Goal: Information Seeking & Learning: Learn about a topic

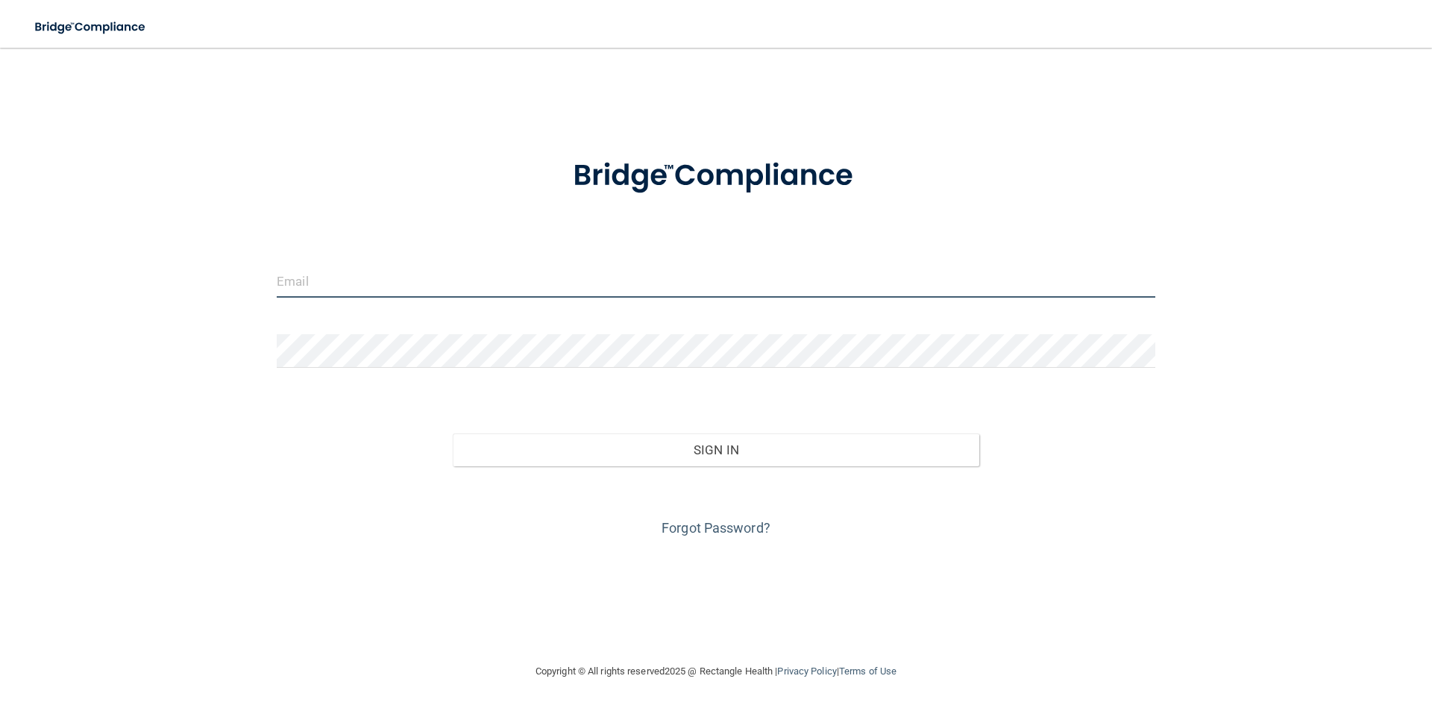
click at [342, 298] on input "email" at bounding box center [716, 281] width 878 height 34
type input "[PERSON_NAME][EMAIL_ADDRESS][DOMAIN_NAME]"
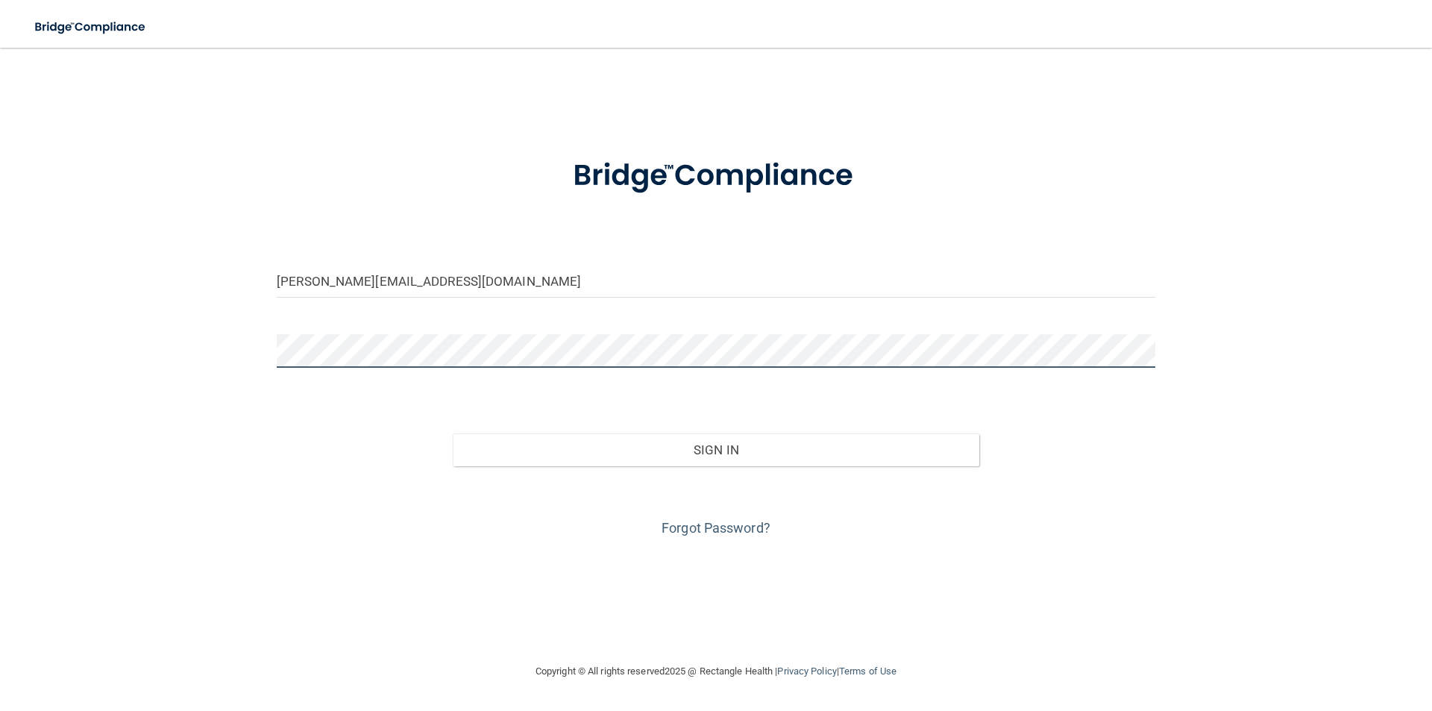
click at [453, 433] on button "Sign In" at bounding box center [716, 449] width 527 height 33
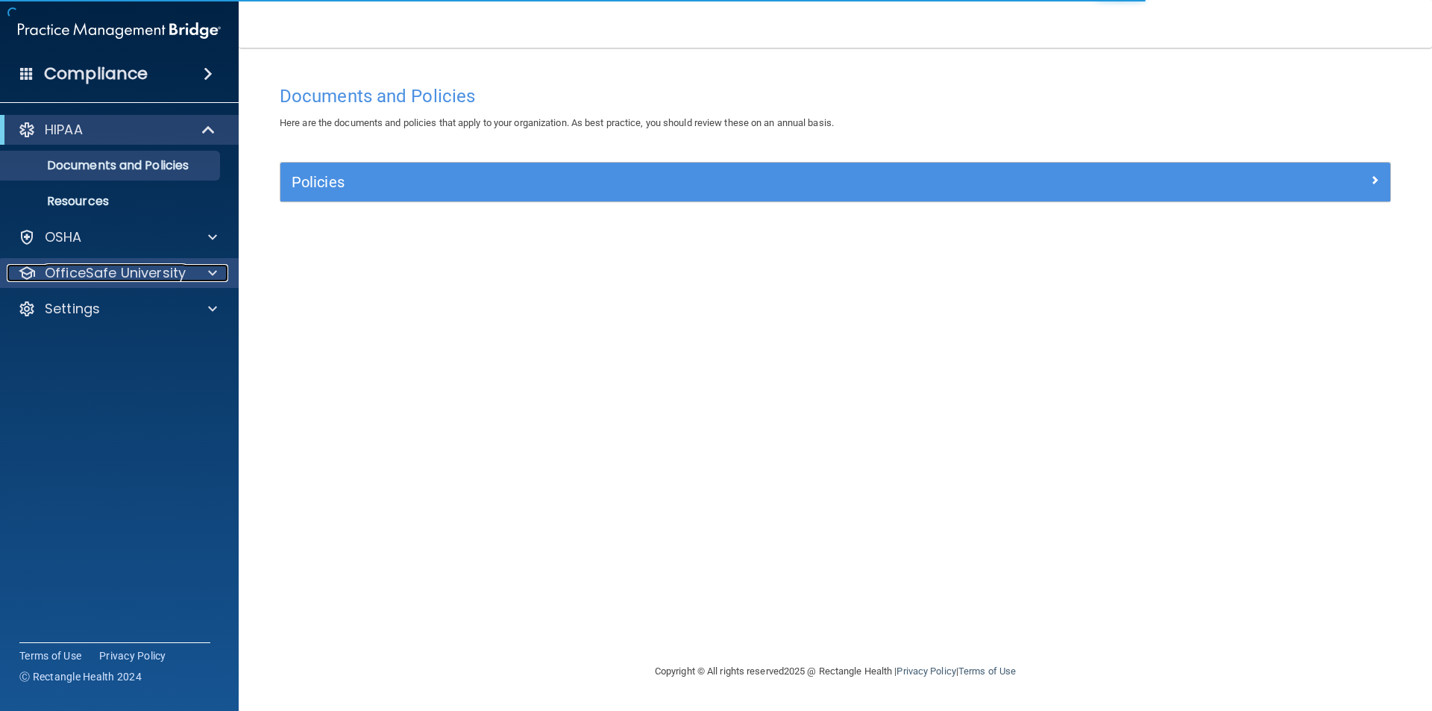
click at [205, 269] on div at bounding box center [210, 273] width 37 height 18
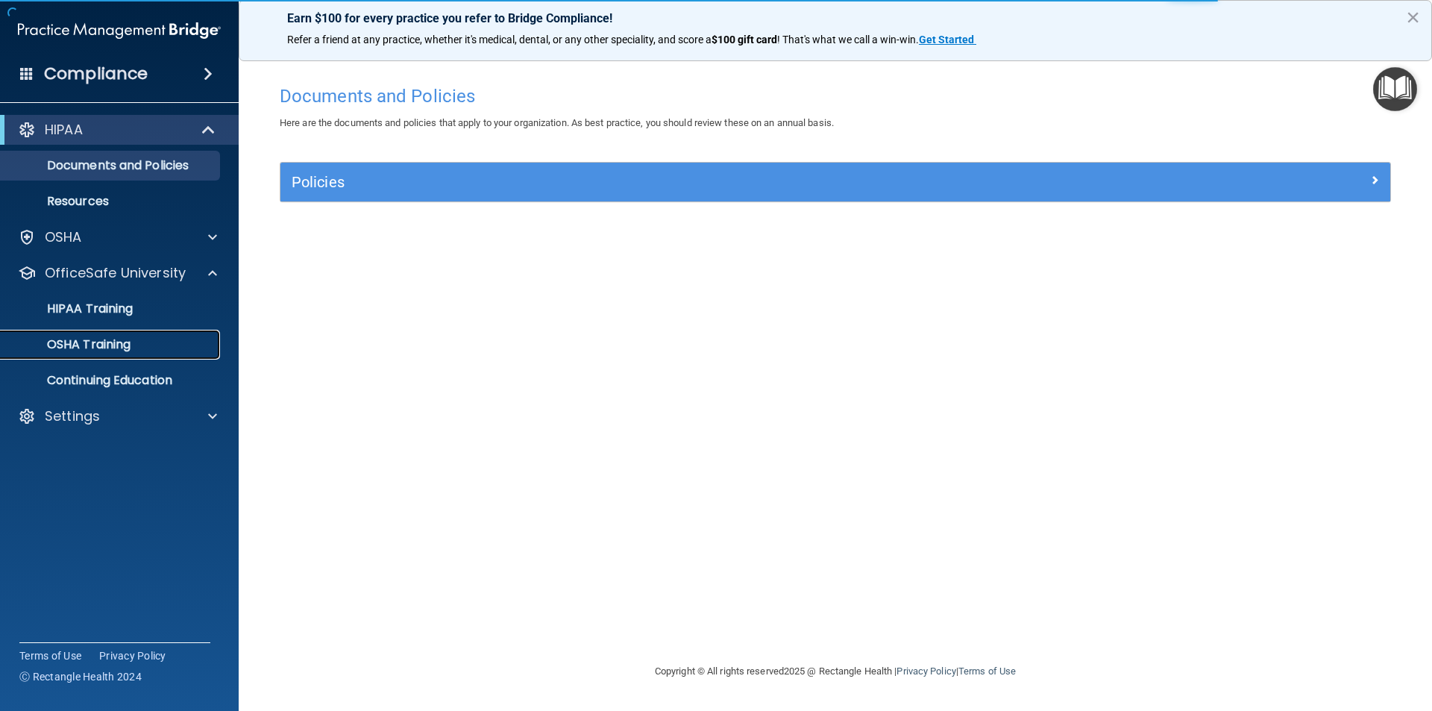
click at [127, 343] on p "OSHA Training" at bounding box center [70, 344] width 121 height 15
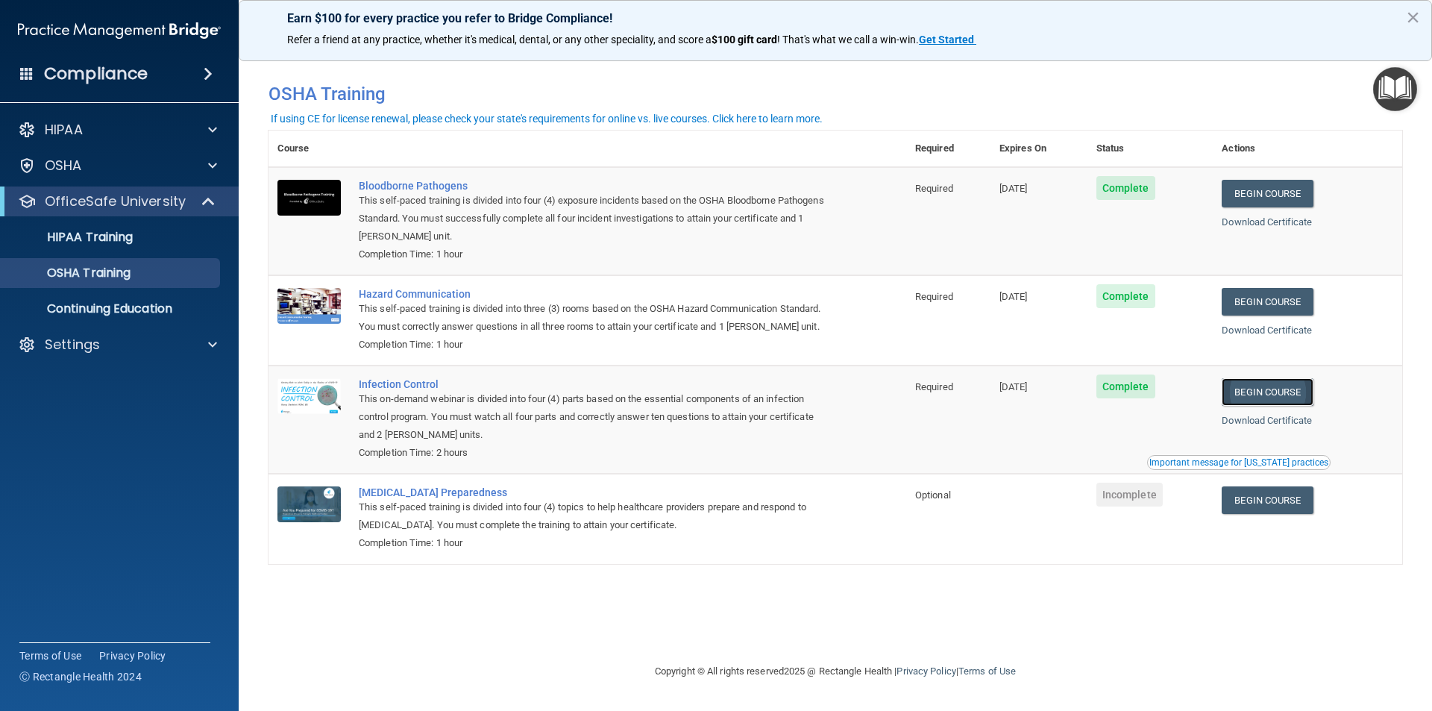
click at [1278, 393] on link "Begin Course" at bounding box center [1266, 392] width 91 height 28
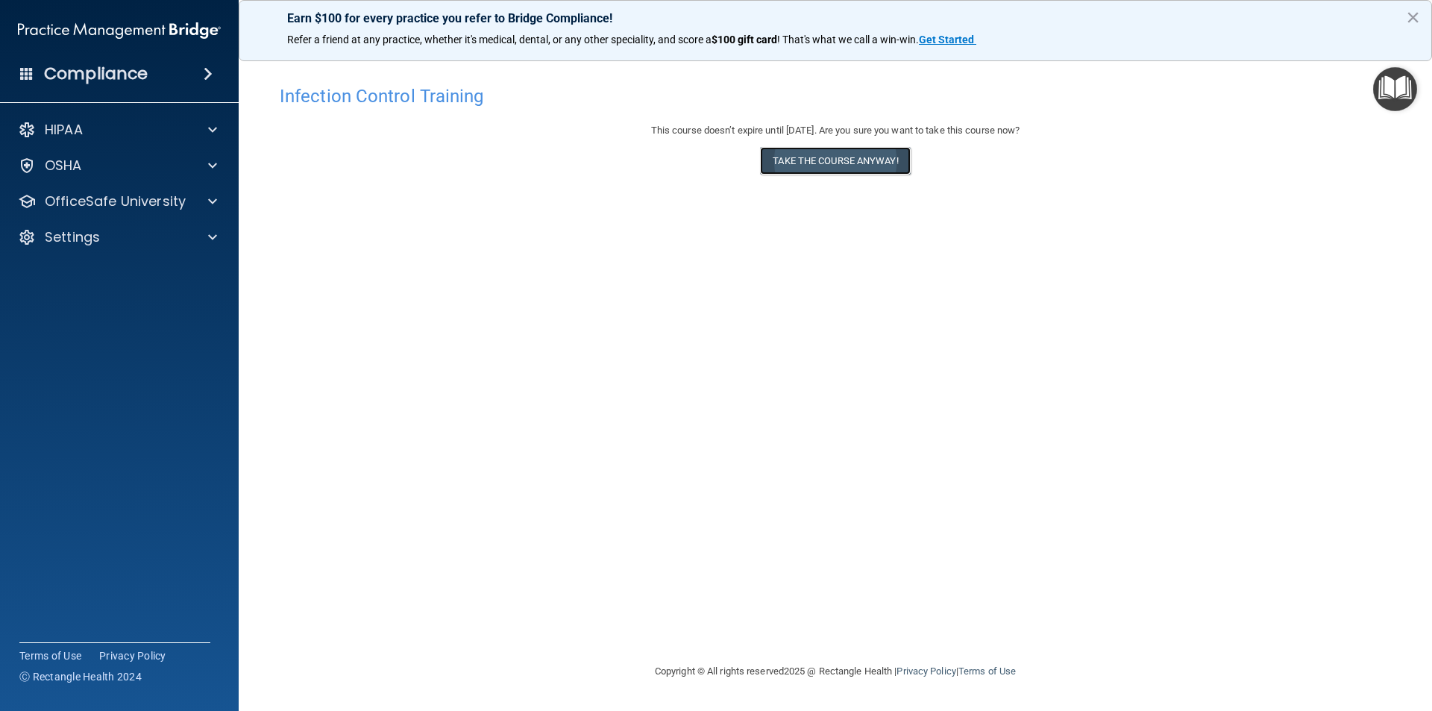
click at [816, 156] on button "Take the course anyway!" at bounding box center [835, 161] width 150 height 28
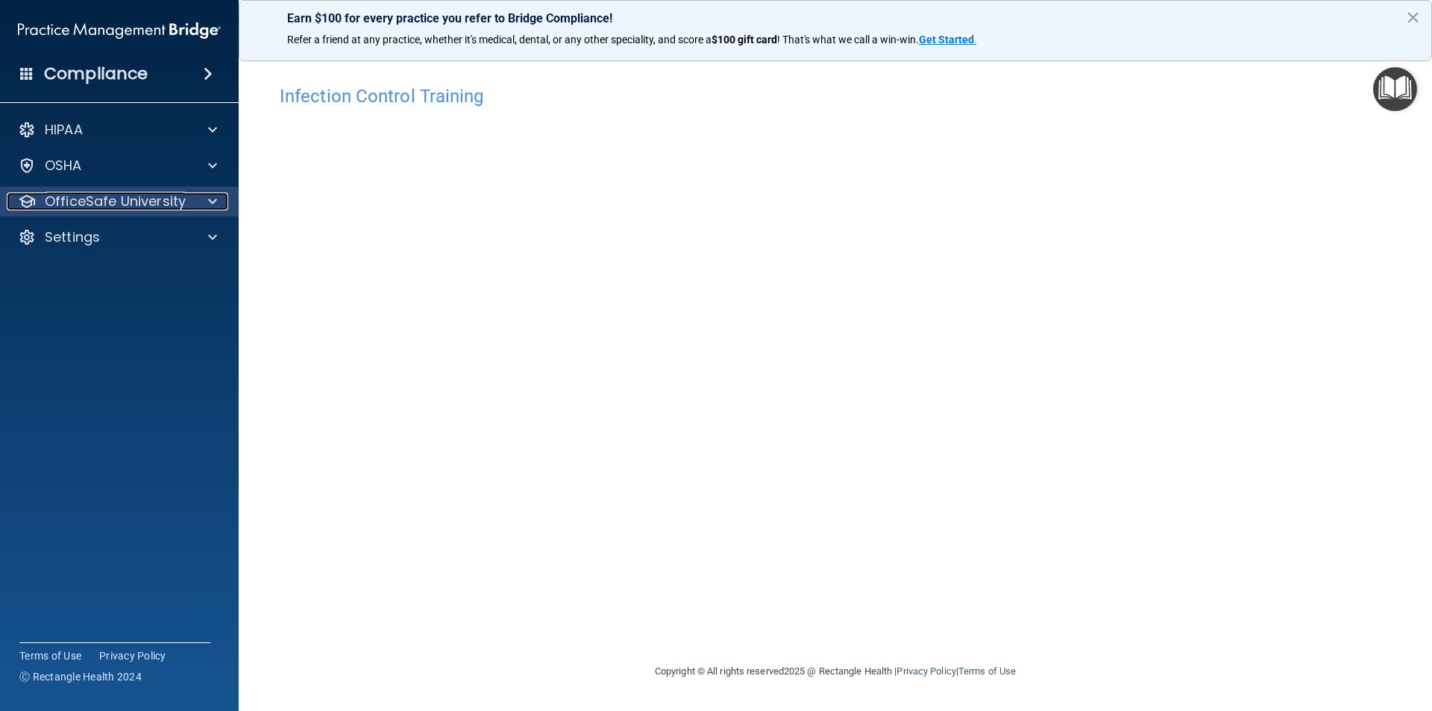
click at [215, 201] on span at bounding box center [212, 201] width 9 height 18
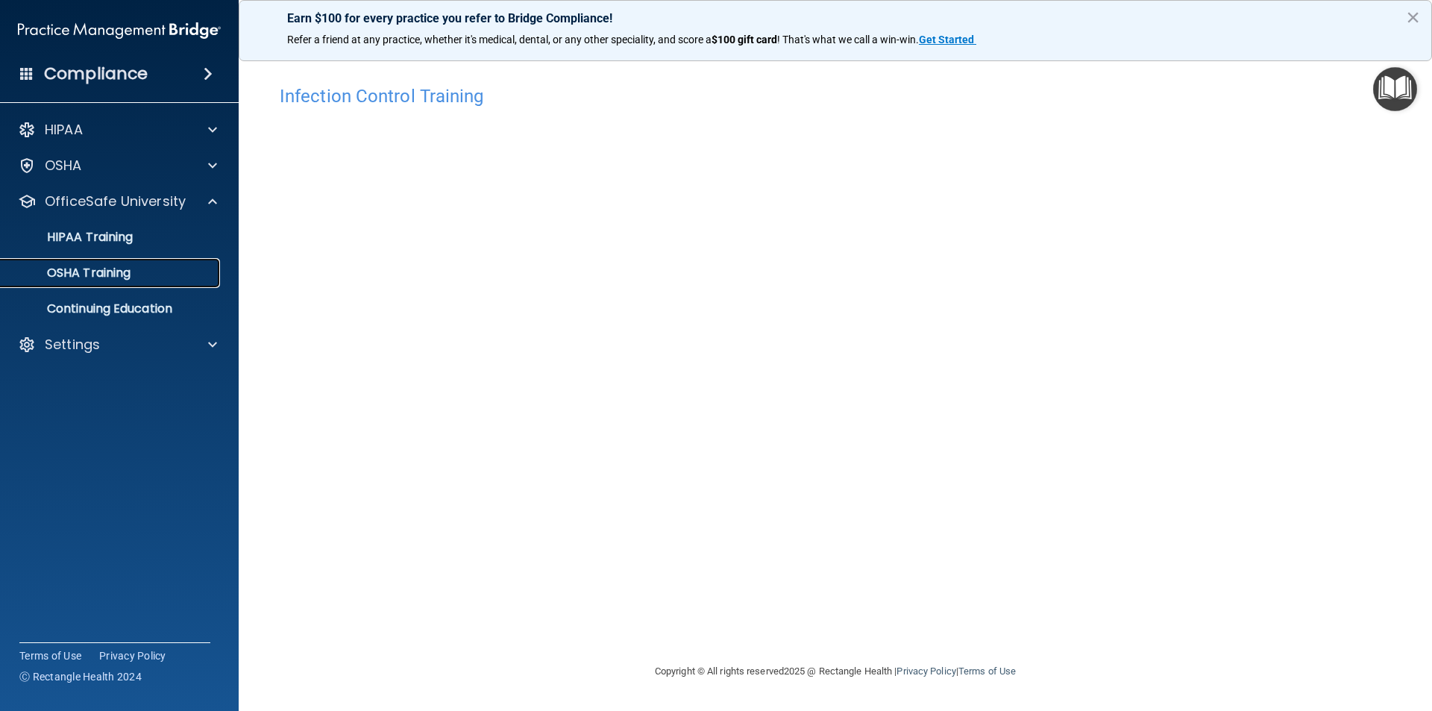
click at [133, 274] on div "OSHA Training" at bounding box center [112, 272] width 204 height 15
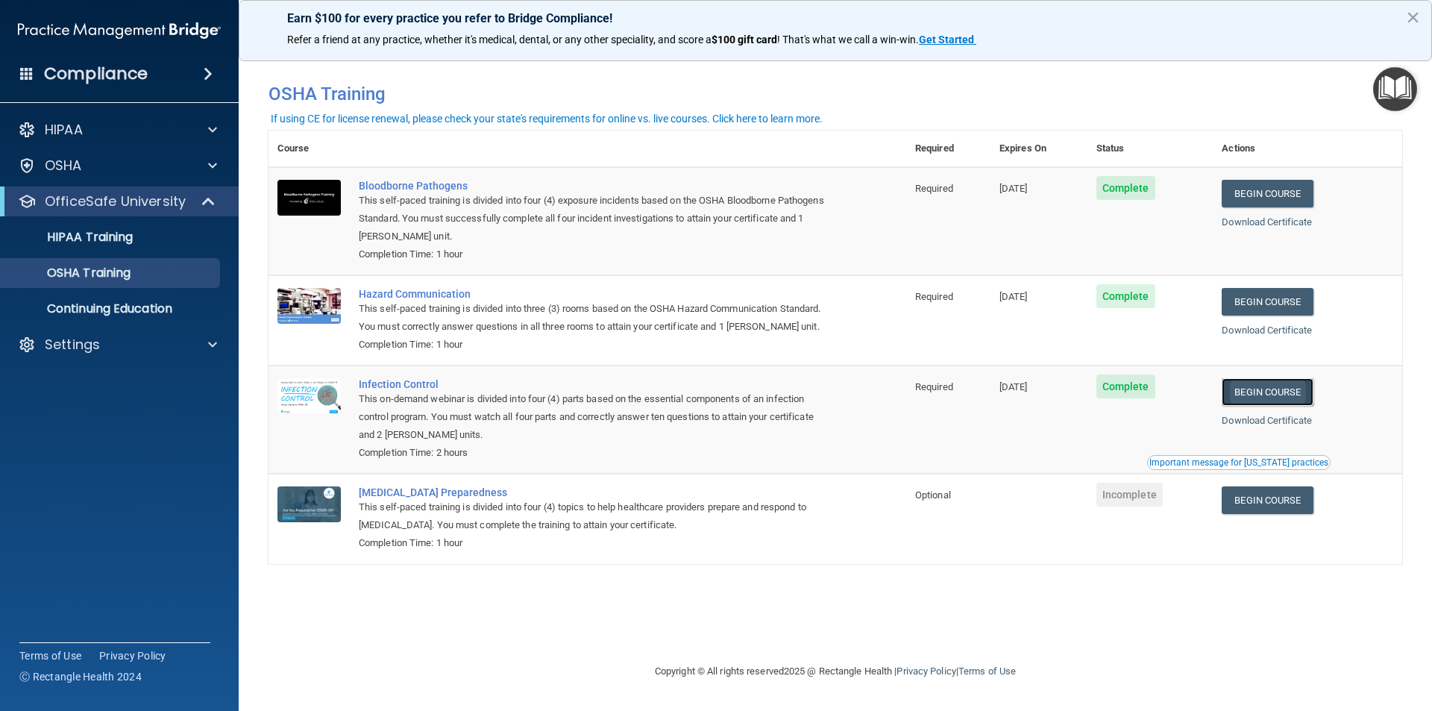
click at [1271, 397] on link "Begin Course" at bounding box center [1266, 392] width 91 height 28
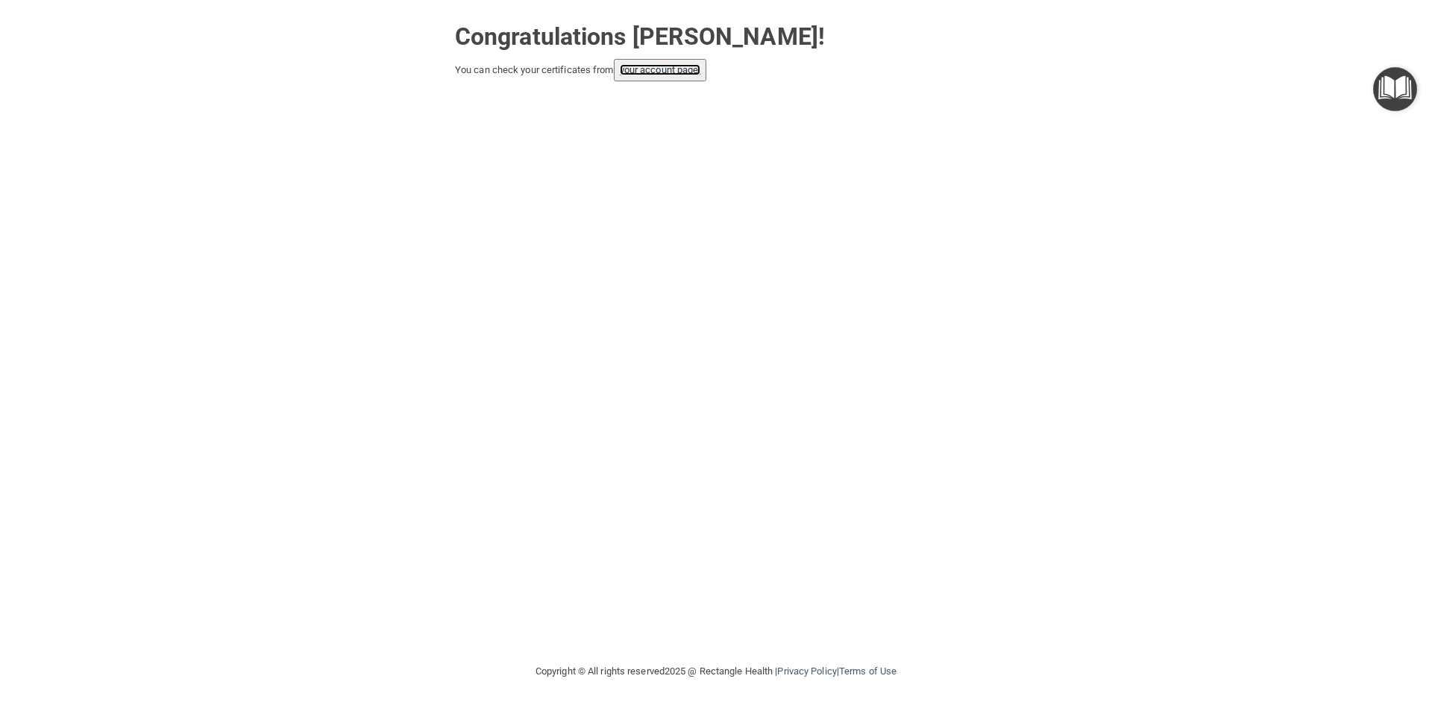
click at [663, 75] on link "your account page!" at bounding box center [660, 69] width 81 height 11
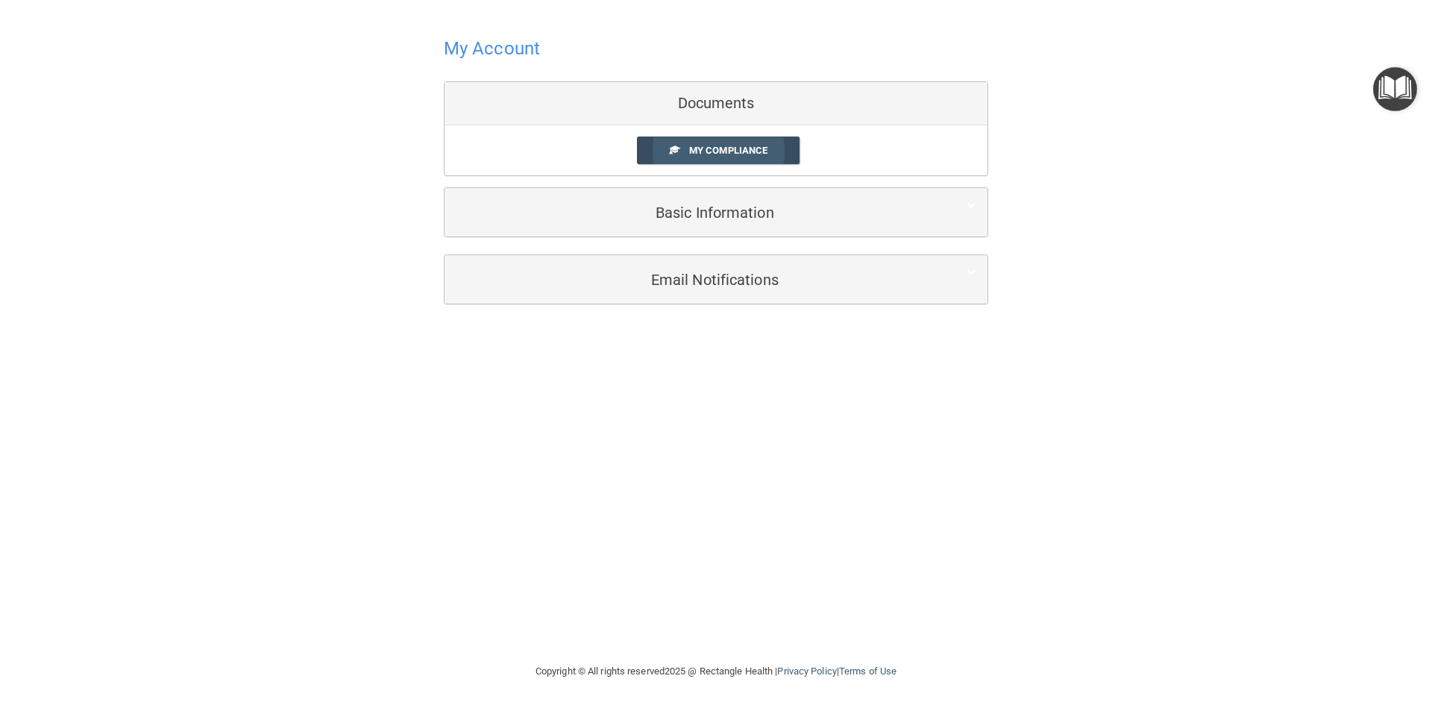
click at [708, 150] on span "My Compliance" at bounding box center [728, 150] width 78 height 11
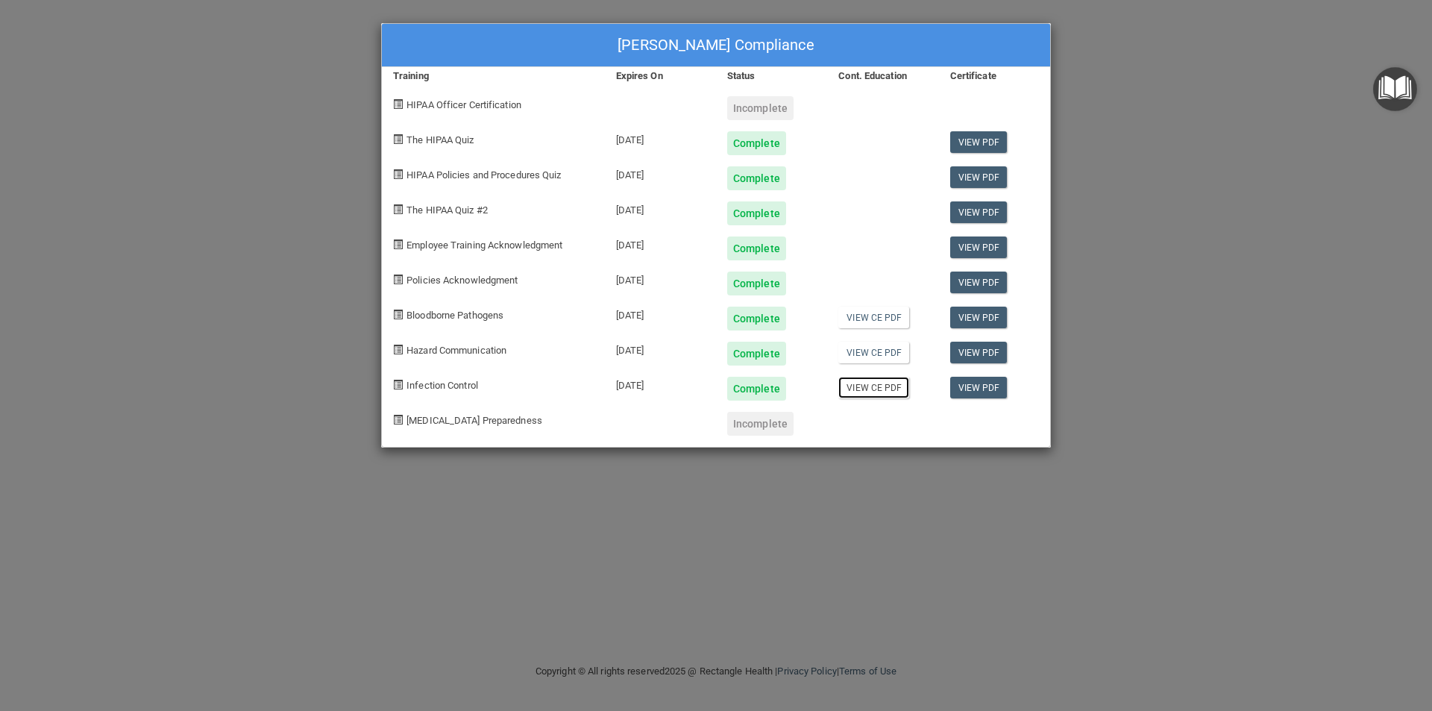
click at [892, 390] on link "View CE PDF" at bounding box center [873, 388] width 71 height 22
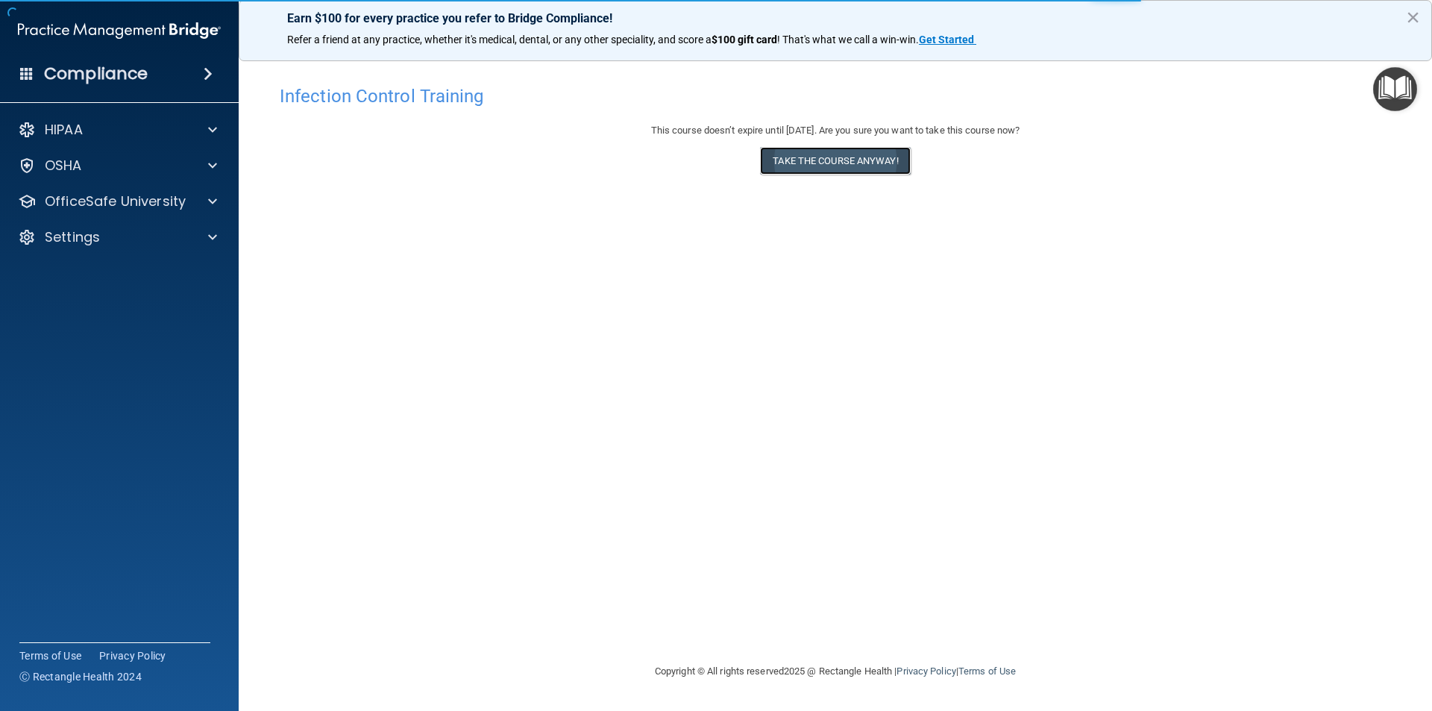
click at [811, 163] on button "Take the course anyway!" at bounding box center [835, 161] width 150 height 28
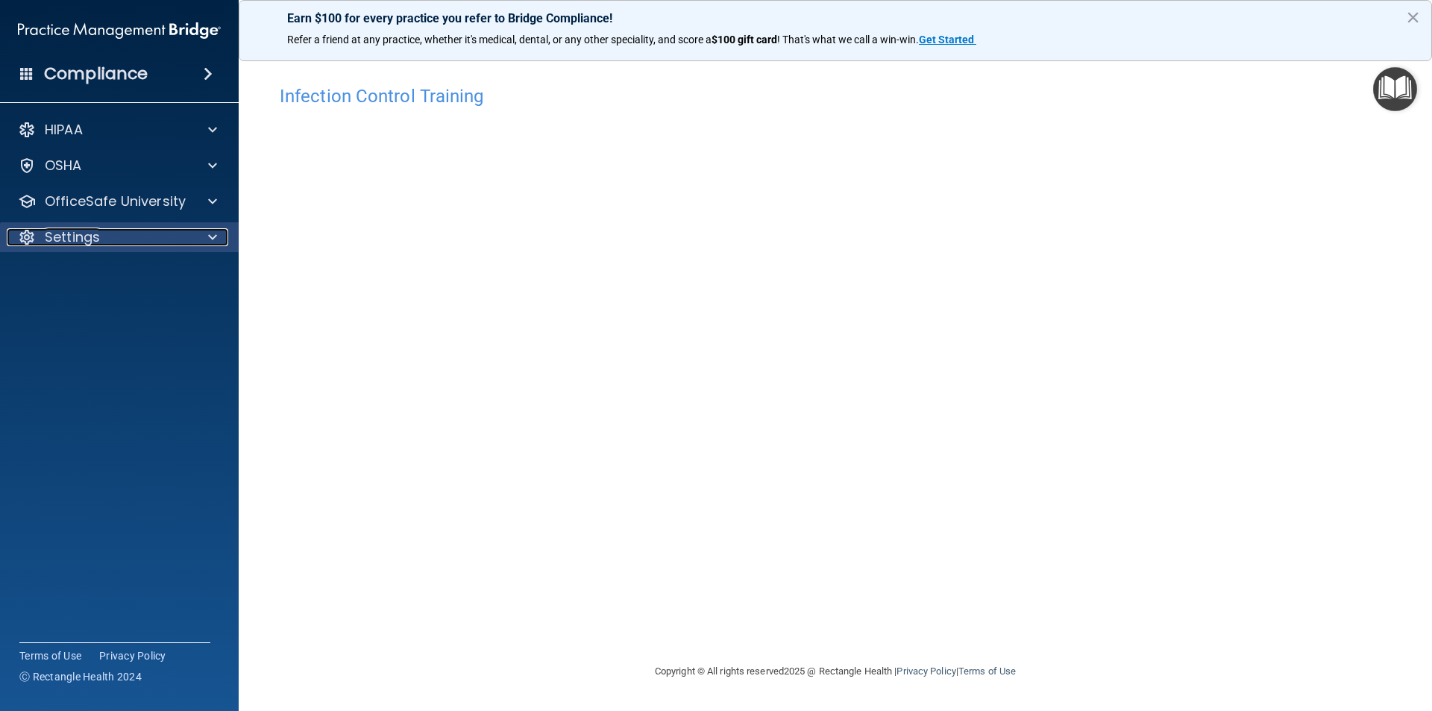
click at [72, 237] on p "Settings" at bounding box center [72, 237] width 55 height 18
click at [95, 305] on p "Sign Out" at bounding box center [112, 308] width 204 height 15
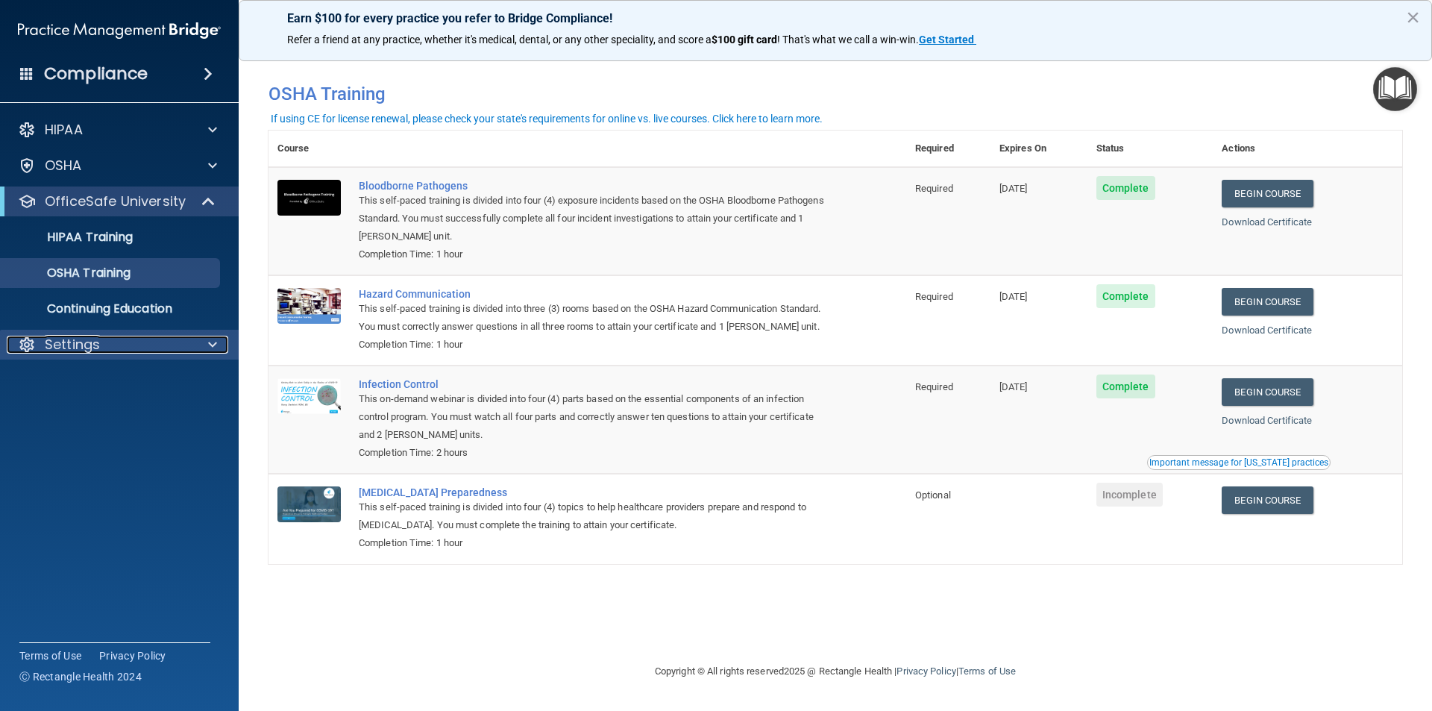
click at [209, 344] on span at bounding box center [212, 345] width 9 height 18
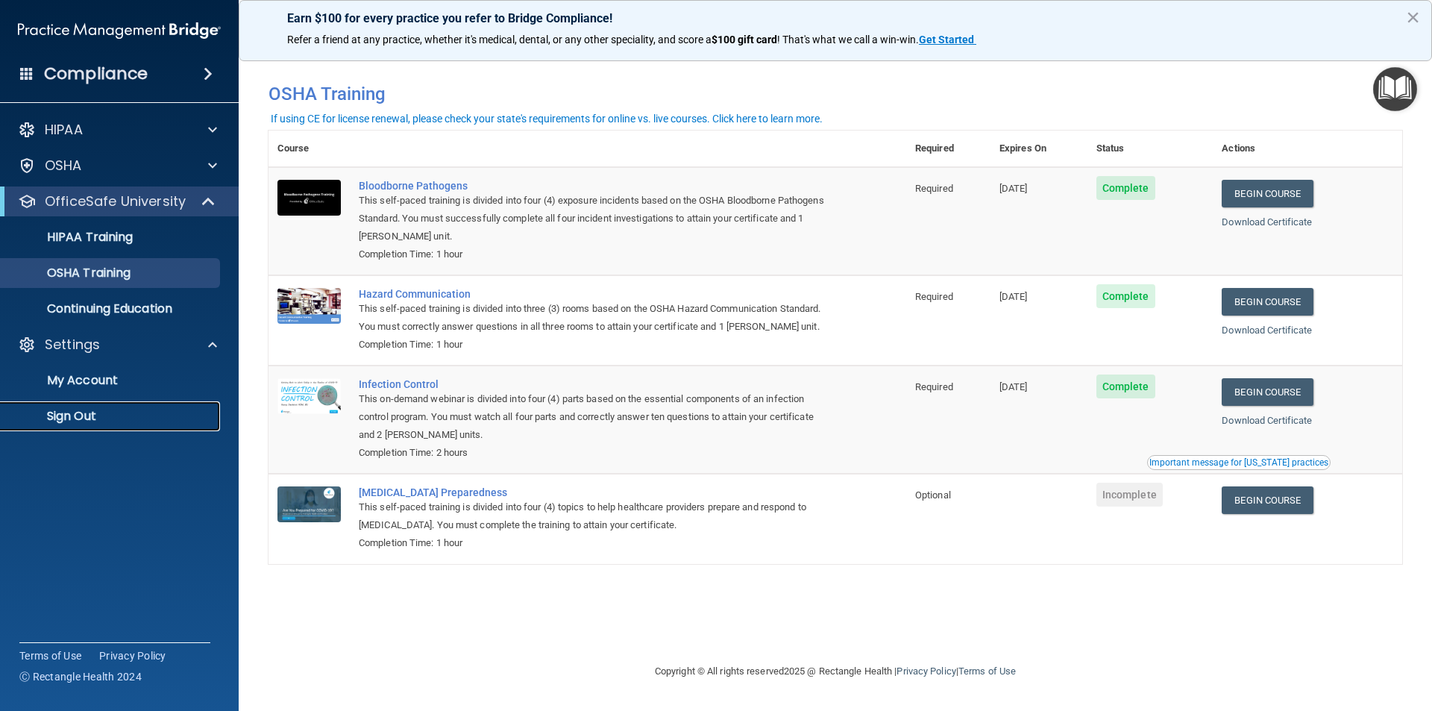
click at [79, 415] on p "Sign Out" at bounding box center [112, 416] width 204 height 15
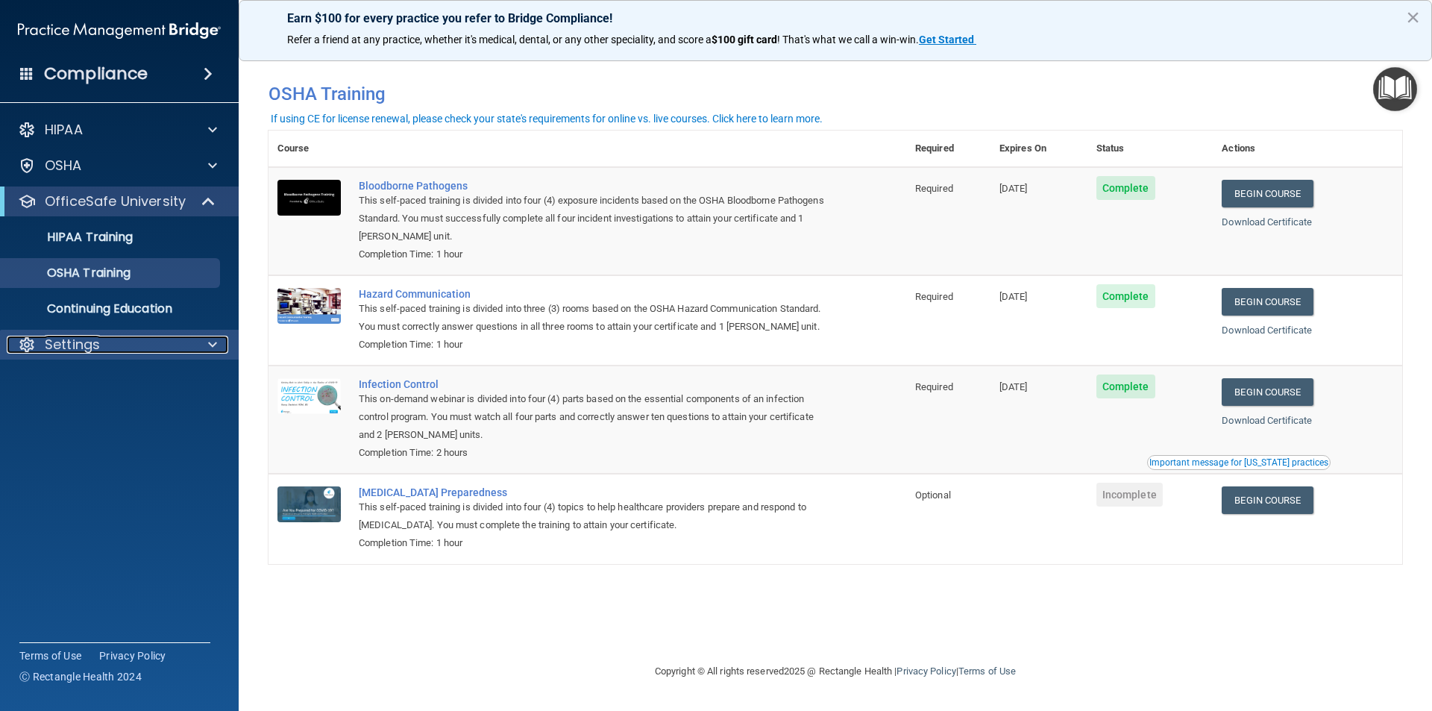
click at [202, 343] on div at bounding box center [210, 345] width 37 height 18
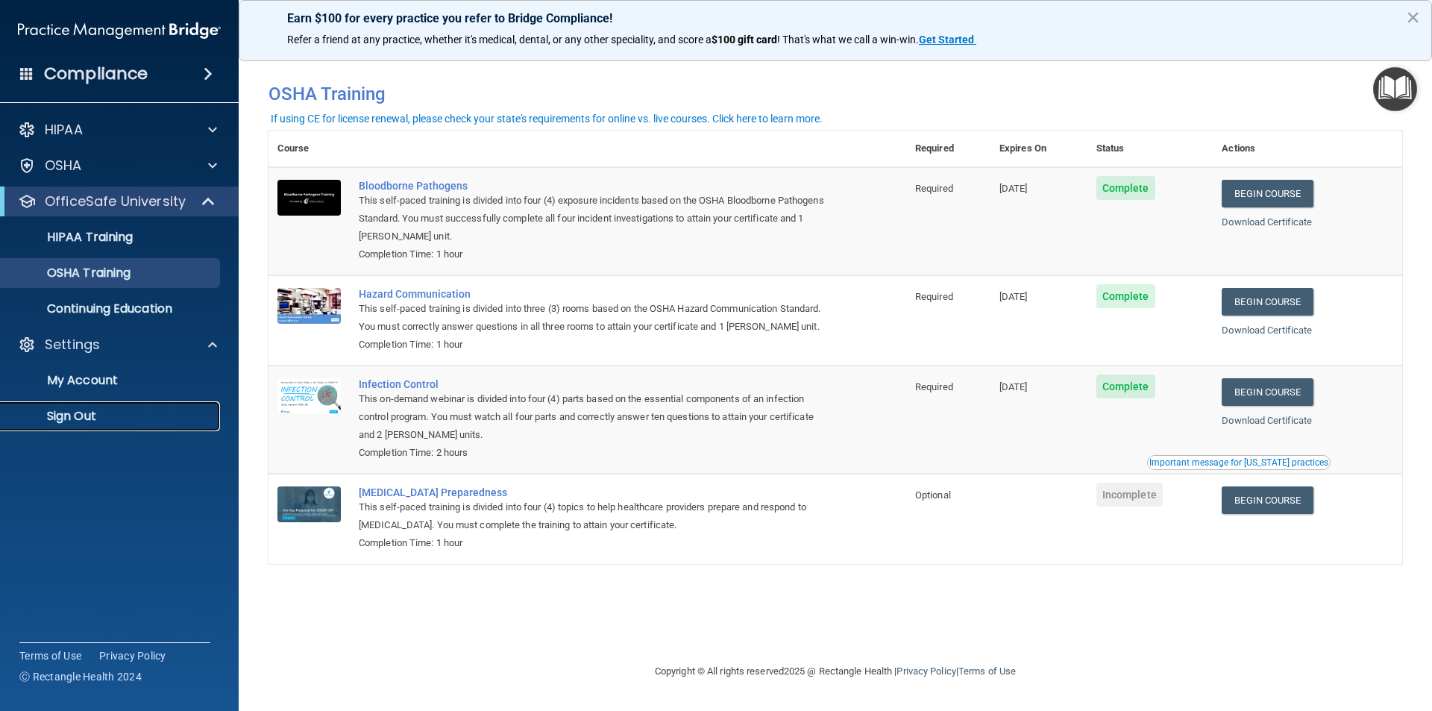
click at [99, 416] on p "Sign Out" at bounding box center [112, 416] width 204 height 15
